Goal: Task Accomplishment & Management: Complete application form

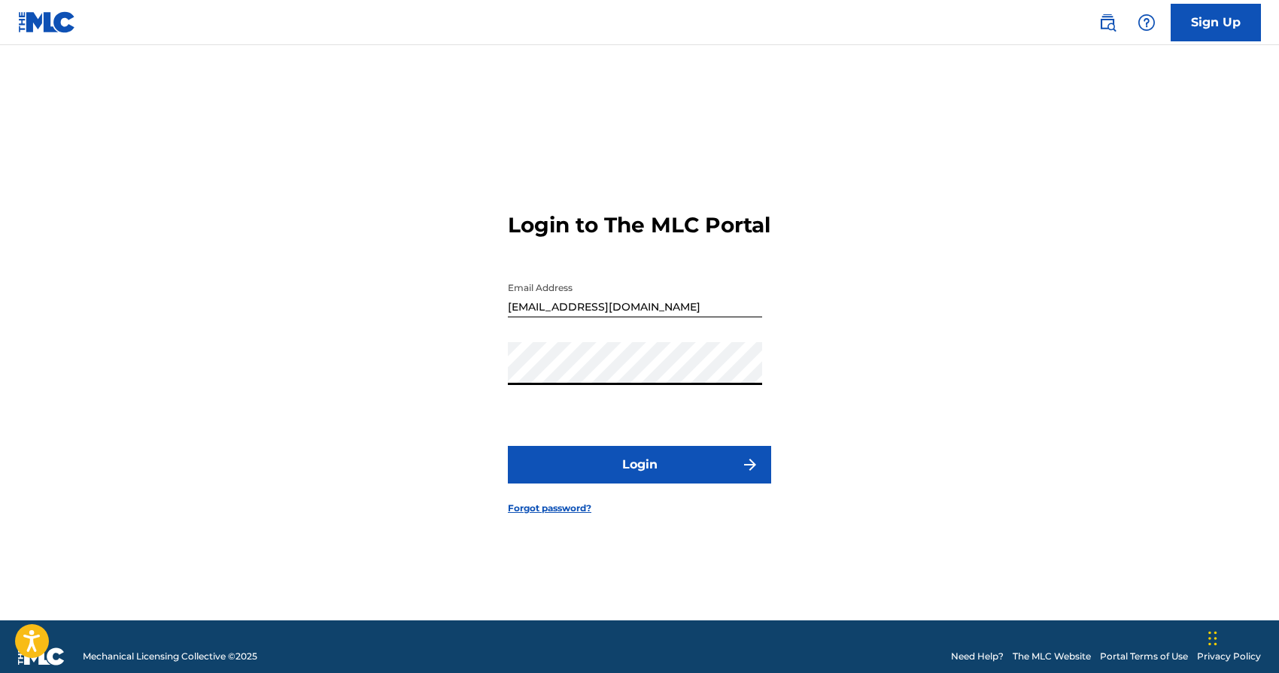
click at [508, 446] on button "Login" at bounding box center [639, 465] width 263 height 38
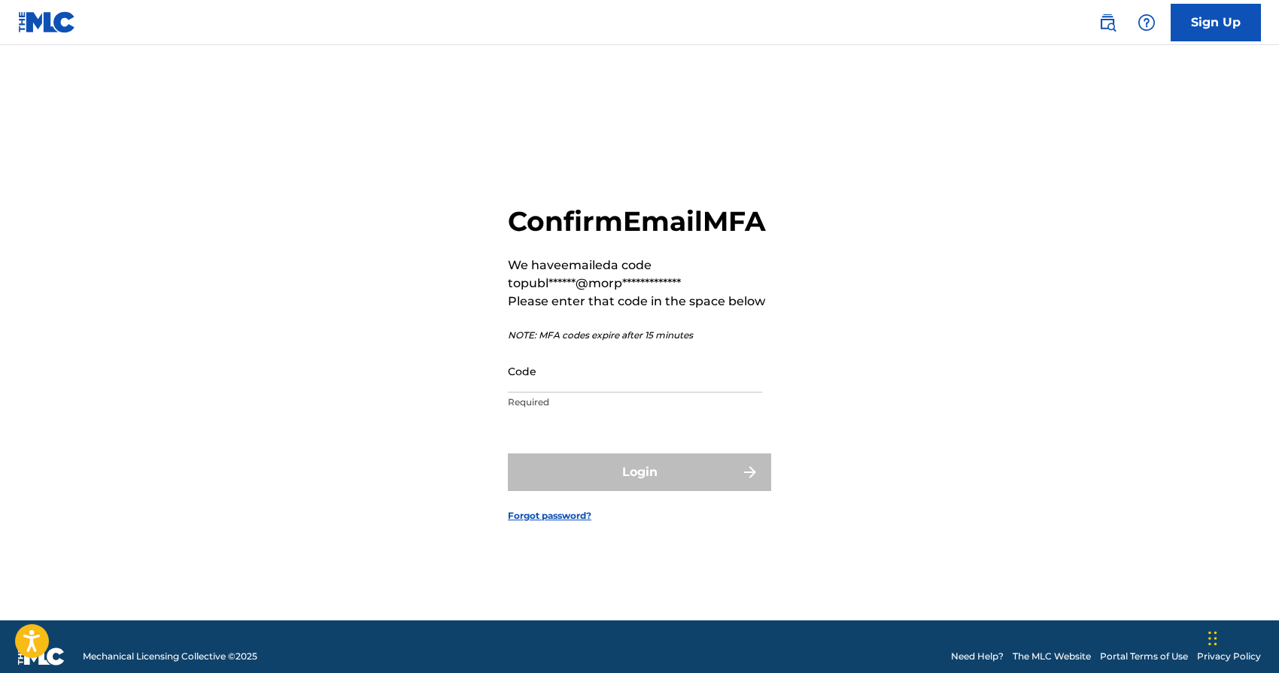
click at [557, 393] on input "Code" at bounding box center [635, 371] width 254 height 43
paste input "241294"
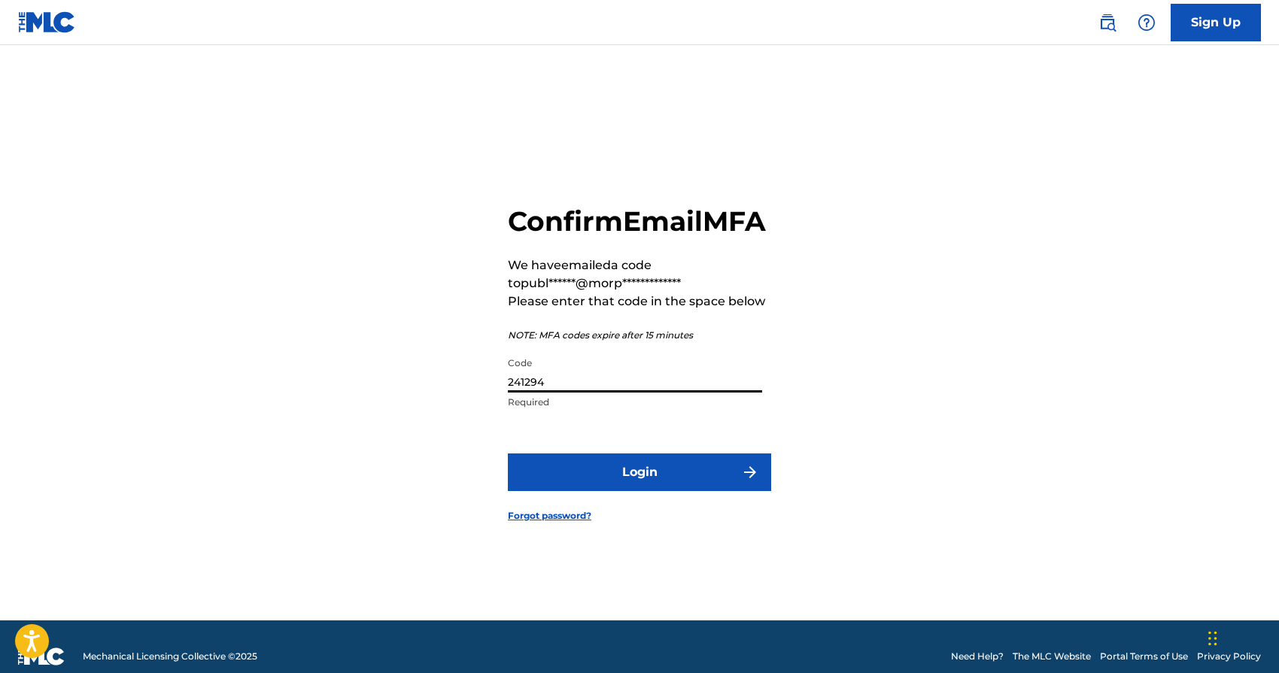
type input "241294"
click at [606, 488] on button "Login" at bounding box center [639, 473] width 263 height 38
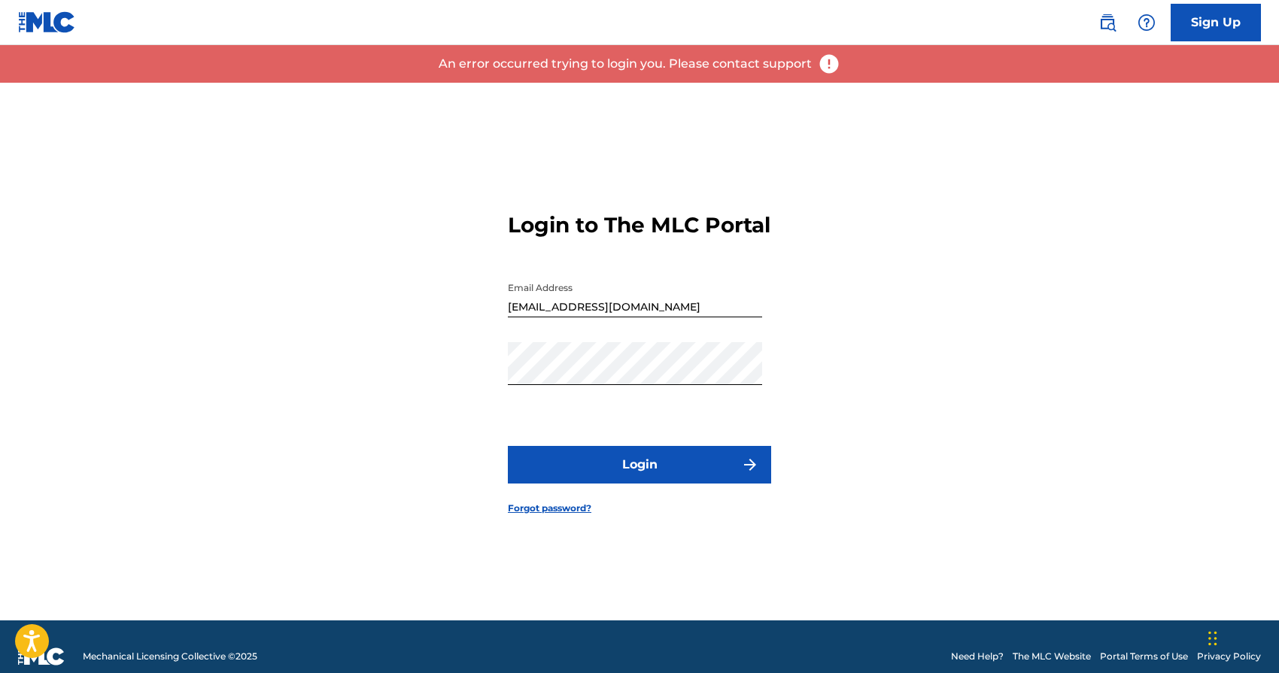
click at [639, 484] on button "Login" at bounding box center [639, 465] width 263 height 38
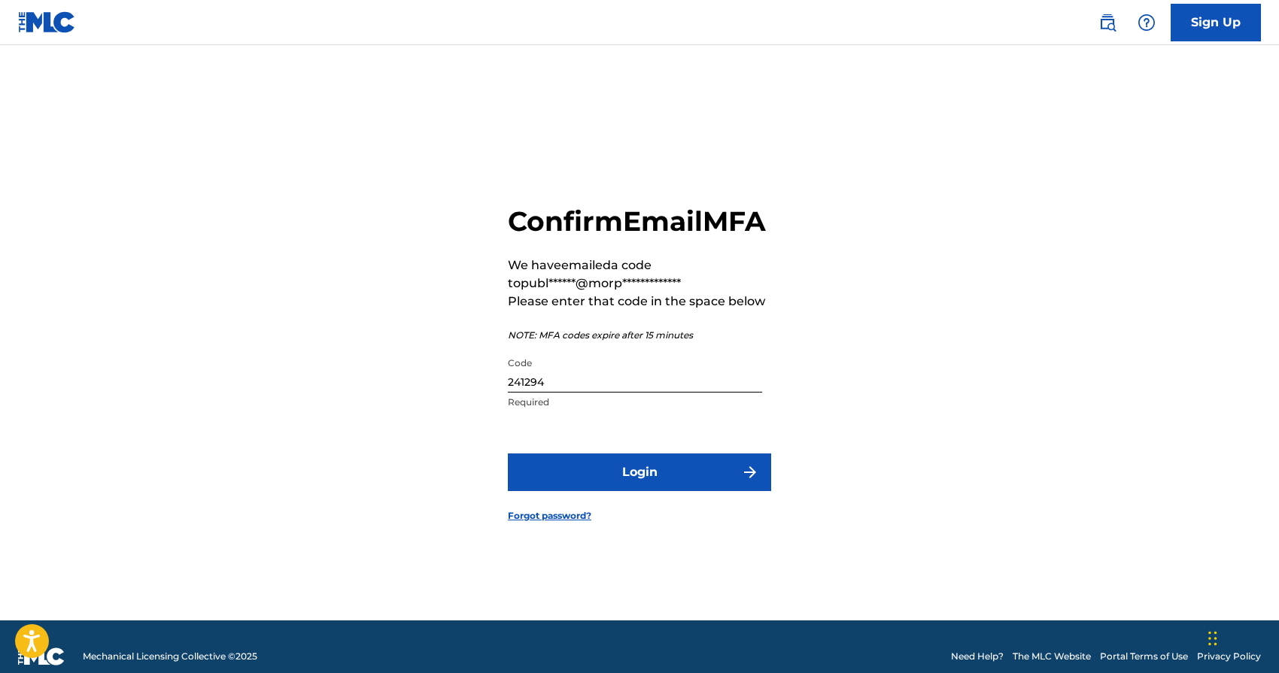
click at [674, 488] on button "Login" at bounding box center [639, 473] width 263 height 38
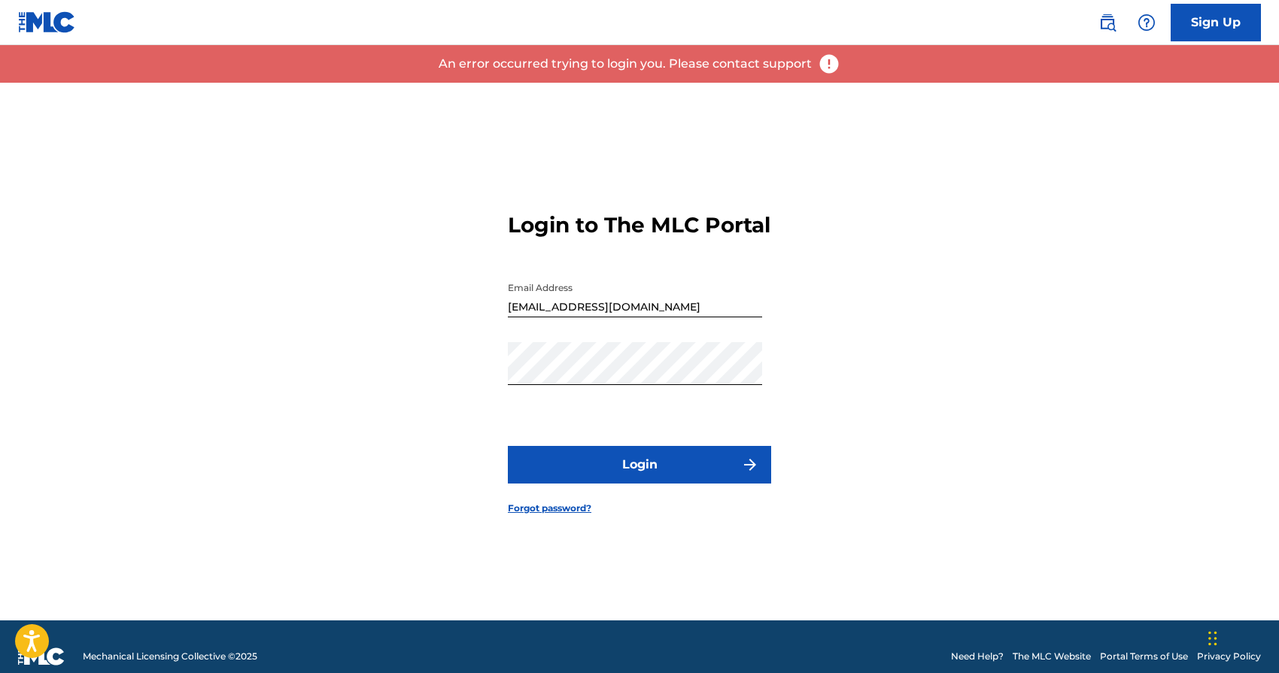
click at [673, 484] on button "Login" at bounding box center [639, 465] width 263 height 38
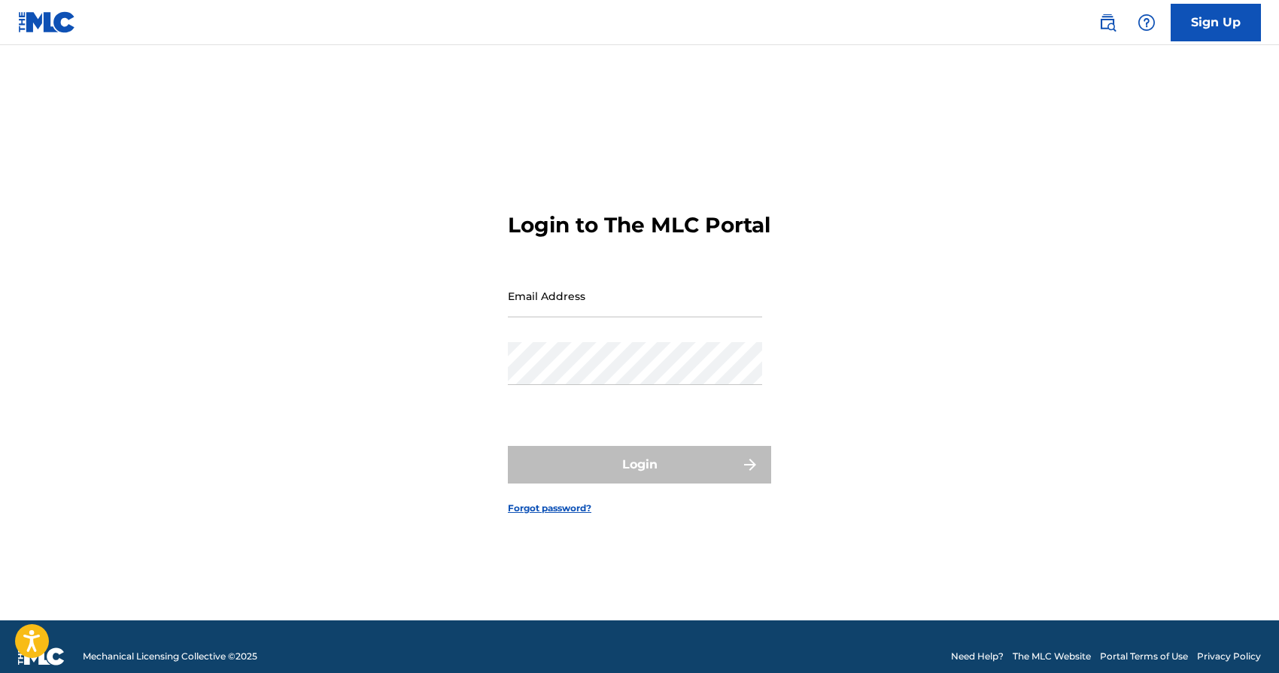
click at [605, 307] on input "Email Address" at bounding box center [635, 296] width 254 height 43
type input "[EMAIL_ADDRESS][DOMAIN_NAME]"
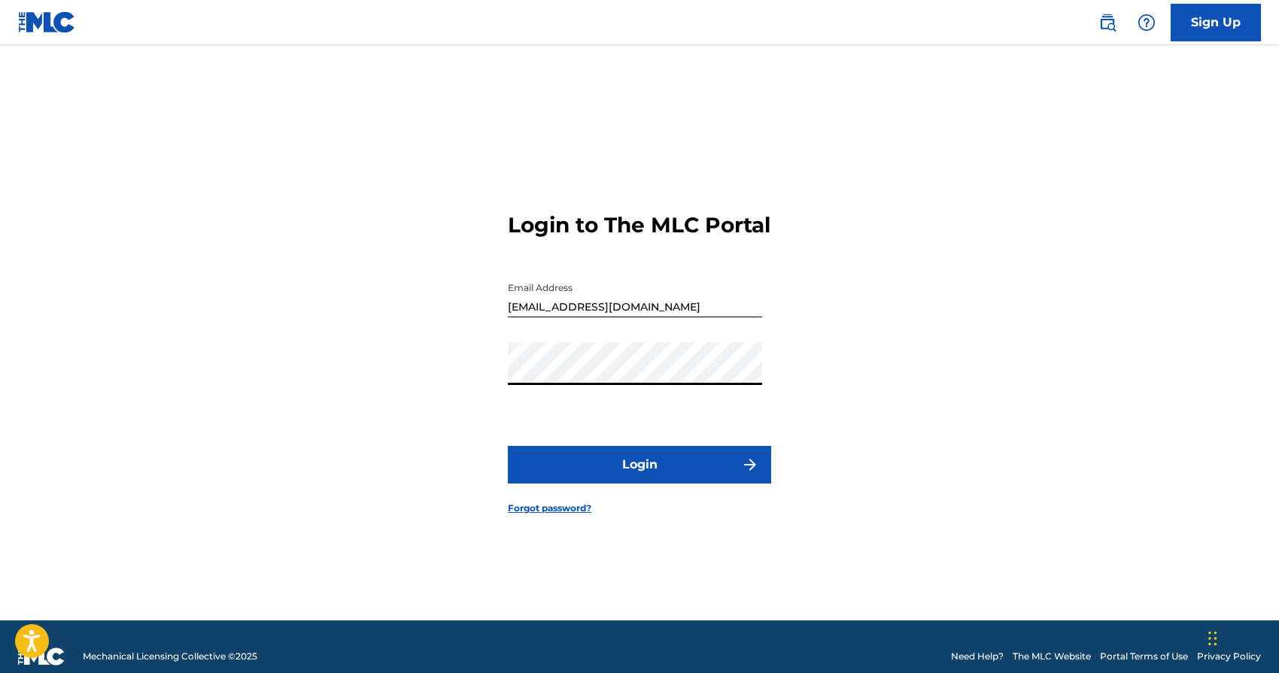
click at [508, 446] on button "Login" at bounding box center [639, 465] width 263 height 38
